Goal: Task Accomplishment & Management: Manage account settings

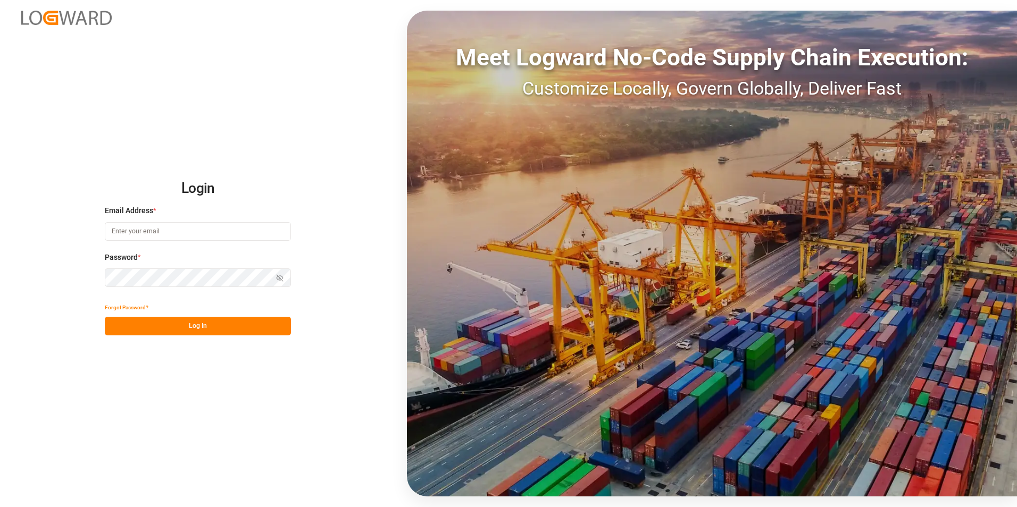
type input "[PERSON_NAME][EMAIL_ADDRESS][DOMAIN_NAME]"
click at [178, 327] on button "Log In" at bounding box center [198, 326] width 186 height 19
click at [150, 331] on button "Log In" at bounding box center [198, 326] width 186 height 19
click at [169, 235] on input "[PERSON_NAME][EMAIL_ADDRESS][DOMAIN_NAME]" at bounding box center [198, 231] width 186 height 19
type input "[PERSON_NAME][EMAIL_ADDRESS][PERSON_NAME][DOMAIN_NAME]"
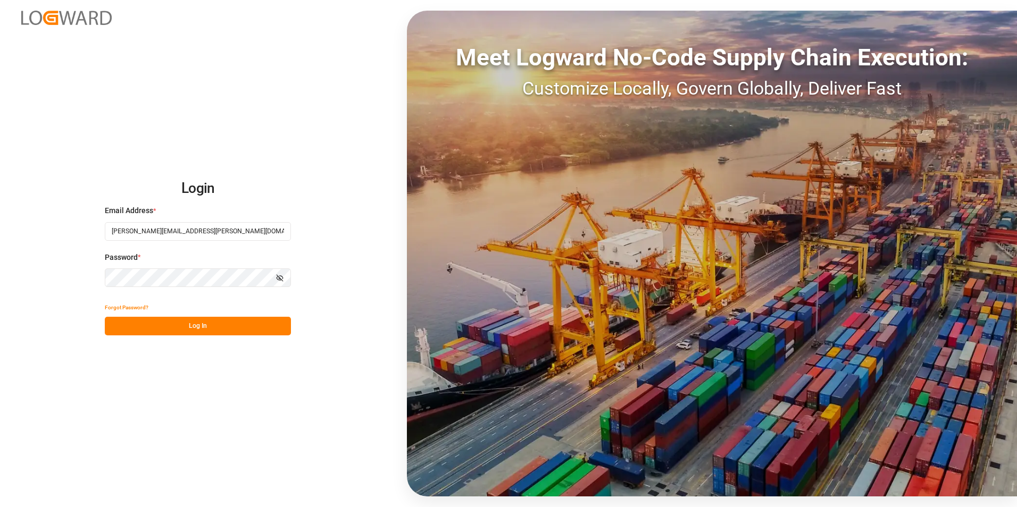
click at [137, 324] on button "Log In" at bounding box center [198, 326] width 186 height 19
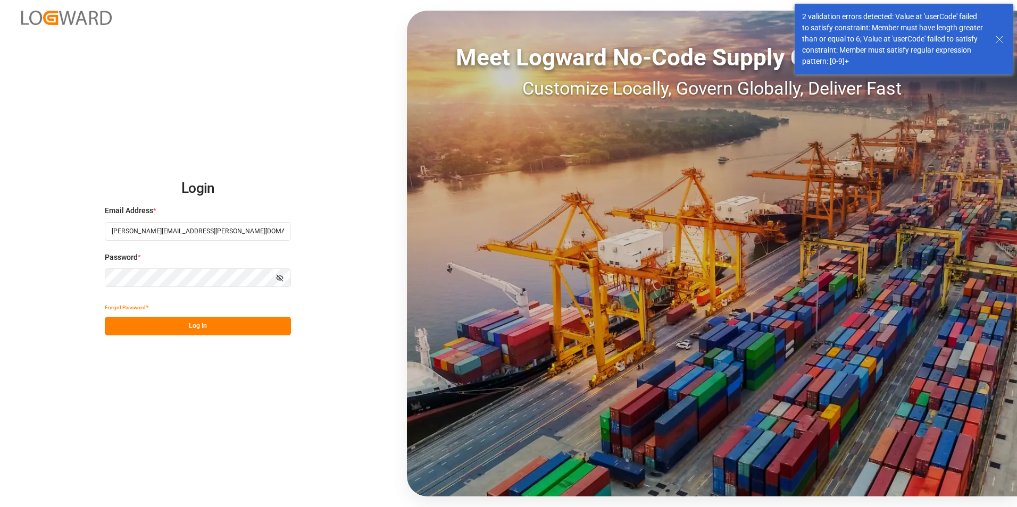
click at [1000, 43] on icon at bounding box center [999, 39] width 13 height 13
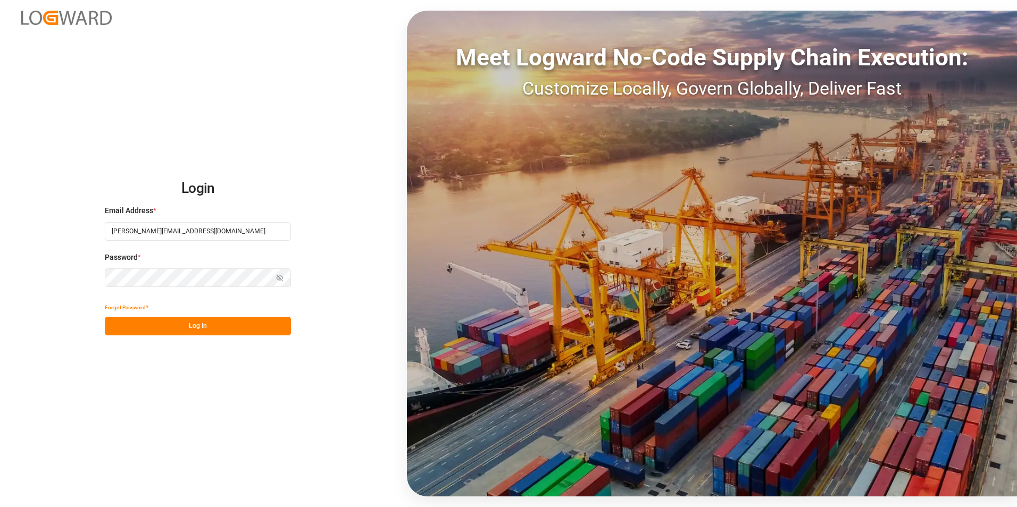
click at [167, 229] on input "[PERSON_NAME][EMAIL_ADDRESS][DOMAIN_NAME]" at bounding box center [198, 231] width 186 height 19
type input "[PERSON_NAME][EMAIL_ADDRESS][PERSON_NAME][DOMAIN_NAME]"
click at [159, 325] on button "Log In" at bounding box center [198, 326] width 186 height 19
